Goal: Transaction & Acquisition: Purchase product/service

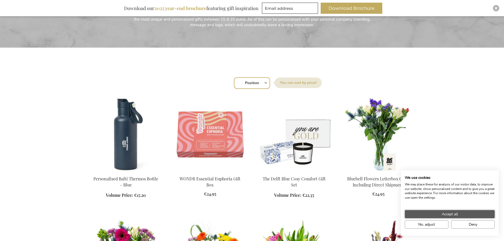
click at [468, 213] on button "Accept all" at bounding box center [450, 214] width 90 height 8
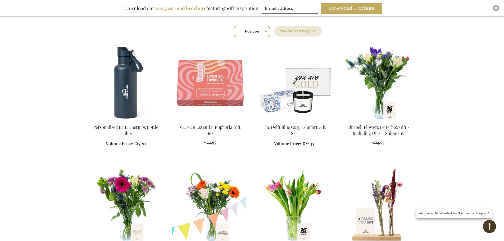
scroll to position [185, 0]
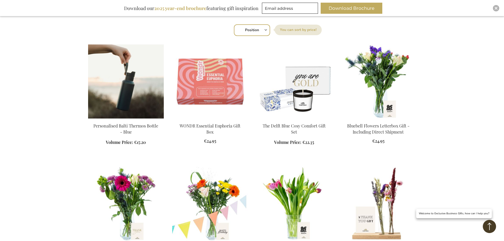
drag, startPoint x: 152, startPoint y: 143, endPoint x: 97, endPoint y: 142, distance: 55.0
click at [97, 142] on div "Add to Cart" at bounding box center [126, 137] width 76 height 28
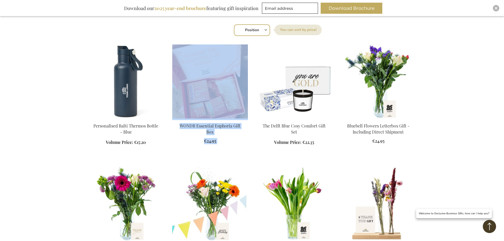
drag, startPoint x: 96, startPoint y: 142, endPoint x: 184, endPoint y: 141, distance: 88.4
click at [182, 142] on ol "Personalised Balti Thermos Bottle - Blue Volume Price: From €17.20 Add to Cart" at bounding box center [252, 223] width 328 height 358
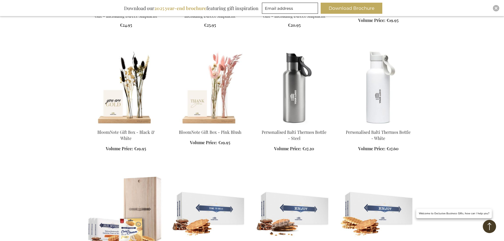
scroll to position [556, 0]
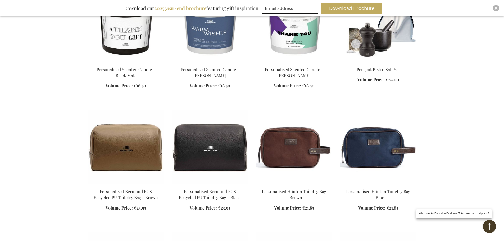
scroll to position [1032, 0]
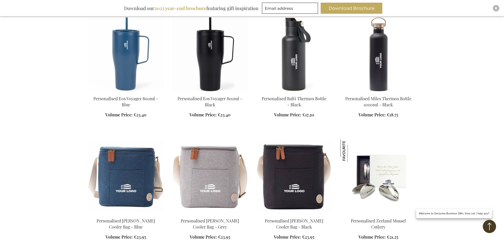
scroll to position [1244, 0]
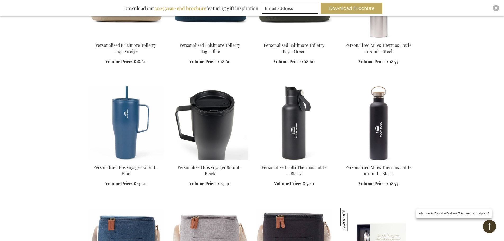
drag, startPoint x: 233, startPoint y: 179, endPoint x: 180, endPoint y: 177, distance: 53.0
click at [180, 177] on div "Add to Cart" at bounding box center [210, 179] width 76 height 28
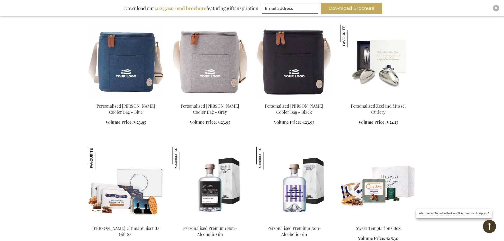
scroll to position [1482, 0]
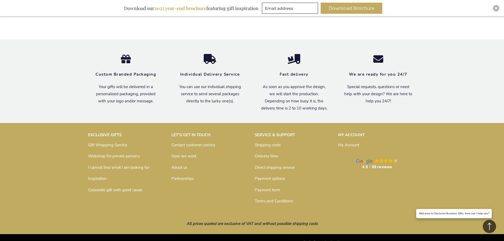
scroll to position [2990, 0]
